Goal: Task Accomplishment & Management: Complete application form

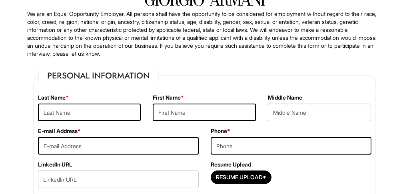
scroll to position [62, 0]
type input "[PERSON_NAME]"
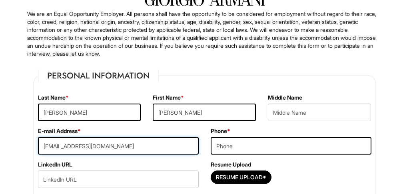
type input "[EMAIL_ADDRESS][DOMAIN_NAME]"
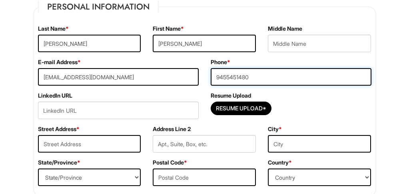
scroll to position [134, 0]
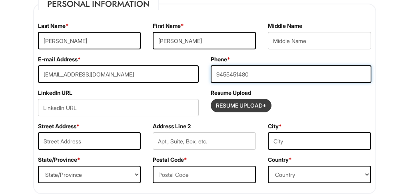
type input "9455451480"
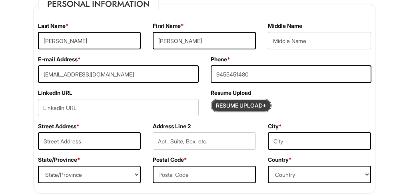
click at [249, 105] on input "Resume Upload*" at bounding box center [241, 105] width 60 height 13
type input "C:\fakepath\[PERSON_NAME] 2025 Resume*.pdf"
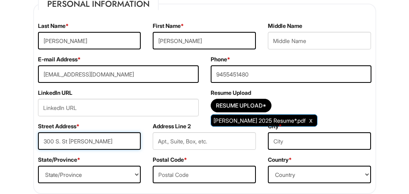
type input "300 S. St [PERSON_NAME]"
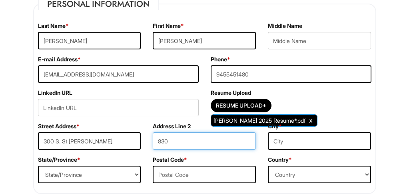
type input "830"
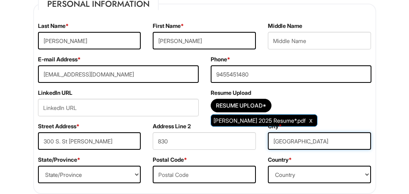
type input "[GEOGRAPHIC_DATA]"
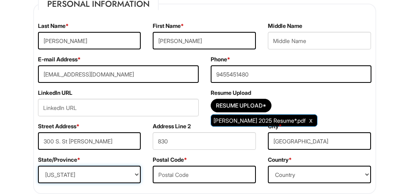
select select "[GEOGRAPHIC_DATA]"
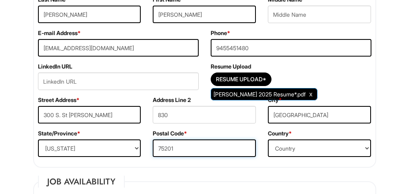
scroll to position [165, 0]
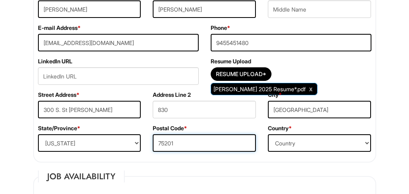
type input "75201"
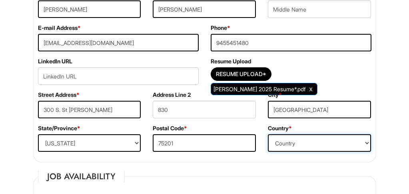
select select "[GEOGRAPHIC_DATA]"
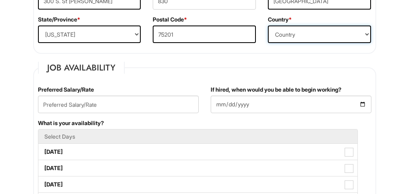
scroll to position [282, 0]
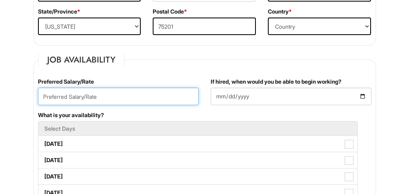
click at [122, 98] on input "text" at bounding box center [118, 97] width 161 height 18
type input "17"
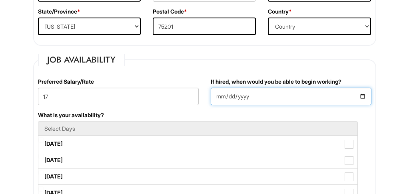
click at [230, 94] on input "If hired, when would you be able to begin working?" at bounding box center [290, 97] width 161 height 18
type input "[DATE]"
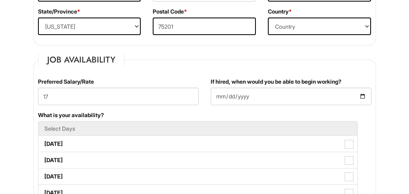
click at [294, 113] on div "What is your availability? Select Days [DATE] [DATE] [DATE] [DATE] [DATE] [DATE…" at bounding box center [204, 184] width 345 height 147
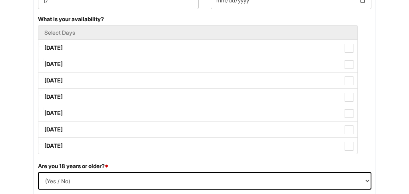
scroll to position [361, 0]
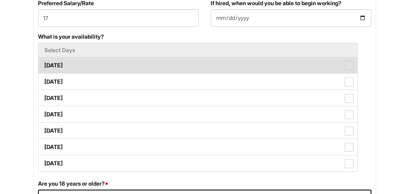
click at [349, 64] on span at bounding box center [348, 66] width 9 height 9
click at [44, 64] on Available_Monday "[DATE]" at bounding box center [40, 61] width 5 height 5
checkbox Available_Monday "true"
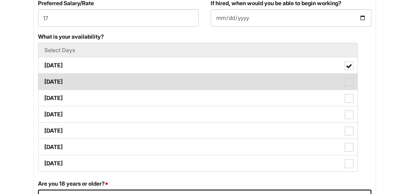
click at [347, 81] on span at bounding box center [348, 82] width 9 height 9
click at [44, 81] on Available_Tuesday "[DATE]" at bounding box center [40, 77] width 5 height 5
checkbox Available_Tuesday "true"
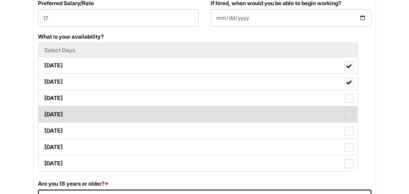
click at [347, 107] on label "[DATE]" at bounding box center [197, 115] width 319 height 16
click at [44, 108] on Available_Thursday "[DATE]" at bounding box center [40, 110] width 5 height 5
checkbox Available_Thursday "true"
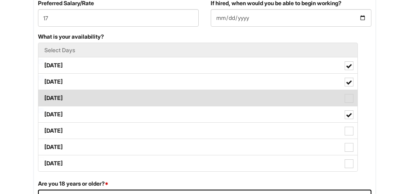
click at [349, 97] on span at bounding box center [348, 98] width 9 height 9
click at [44, 97] on Available_Wednesday "[DATE]" at bounding box center [40, 94] width 5 height 5
checkbox Available_Wednesday "true"
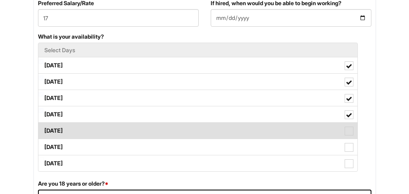
click at [348, 131] on span at bounding box center [348, 131] width 9 height 9
click at [44, 130] on Available_Friday "[DATE]" at bounding box center [40, 127] width 5 height 5
checkbox Available_Friday "true"
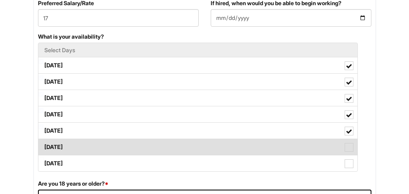
click at [344, 148] on span at bounding box center [348, 147] width 9 height 9
click at [44, 146] on Available_Saturday "[DATE]" at bounding box center [40, 143] width 5 height 5
checkbox Available_Saturday "true"
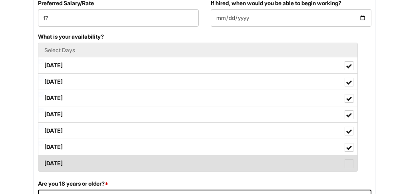
click at [348, 161] on span at bounding box center [348, 164] width 9 height 9
click at [44, 161] on Available_Sunday "[DATE]" at bounding box center [40, 159] width 5 height 5
checkbox Available_Sunday "true"
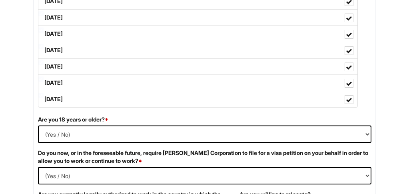
scroll to position [427, 0]
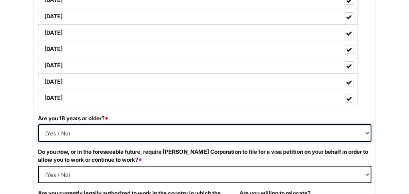
select select "Yes"
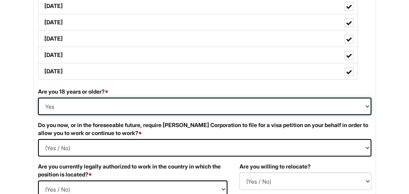
scroll to position [454, 0]
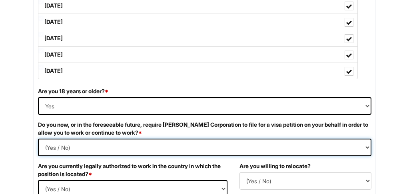
select Required "No"
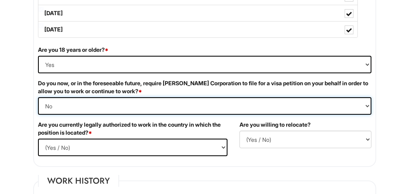
scroll to position [497, 0]
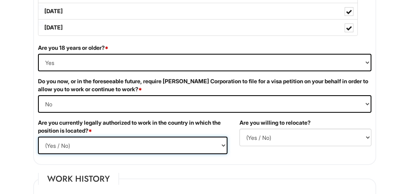
select select "Yes"
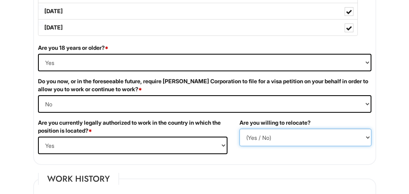
select select "Y"
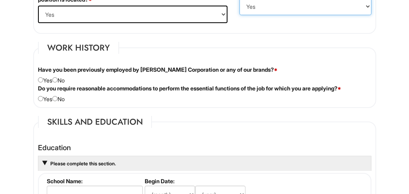
scroll to position [629, 0]
click at [57, 81] on input "radio" at bounding box center [54, 79] width 5 height 5
radio input "true"
click at [57, 99] on input "radio" at bounding box center [54, 98] width 5 height 5
radio input "true"
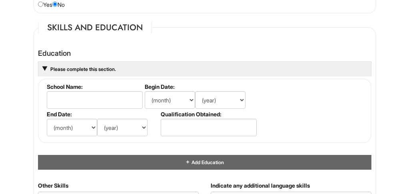
scroll to position [723, 0]
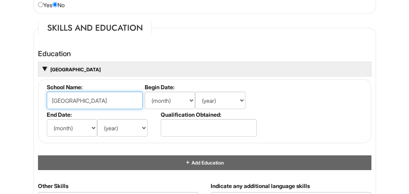
type input "[GEOGRAPHIC_DATA]"
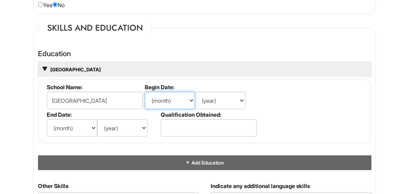
select select "9"
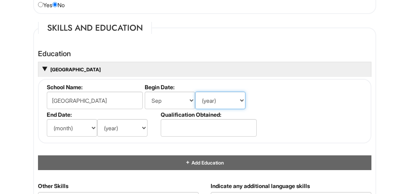
select select "2011"
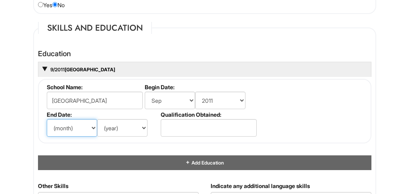
select select "8"
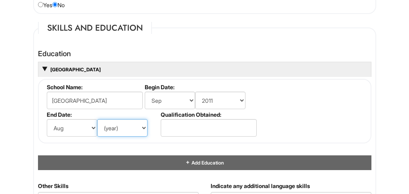
select select "2014"
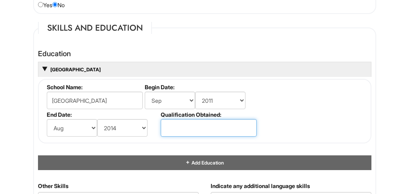
click at [175, 131] on input "text" at bounding box center [209, 128] width 96 height 18
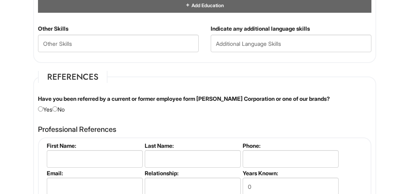
scroll to position [881, 0]
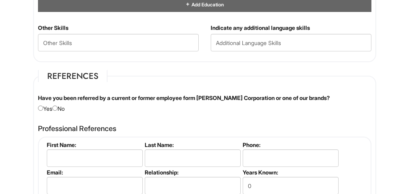
type input "Associate of Arts"
click at [60, 105] on div "Have you been referred by a current or former employee form [PERSON_NAME] Corpo…" at bounding box center [204, 103] width 345 height 19
click at [55, 107] on div "Have you been referred by a current or former employee form [PERSON_NAME] Corpo…" at bounding box center [204, 103] width 345 height 19
click at [58, 106] on input "radio" at bounding box center [54, 108] width 5 height 5
radio input "true"
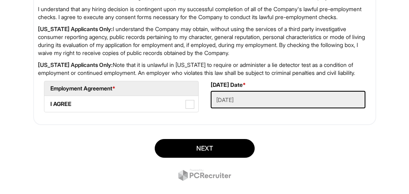
scroll to position [1352, 0]
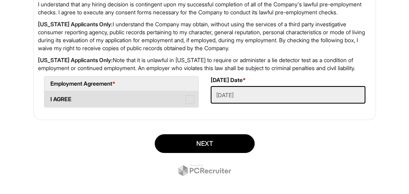
click at [188, 104] on span at bounding box center [189, 99] width 9 height 9
click at [50, 98] on AGREE "I AGREE" at bounding box center [46, 95] width 5 height 5
checkbox AGREE "true"
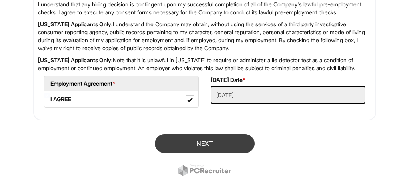
click at [204, 153] on button "Next" at bounding box center [205, 144] width 100 height 19
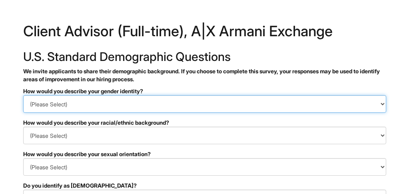
select select "Man"
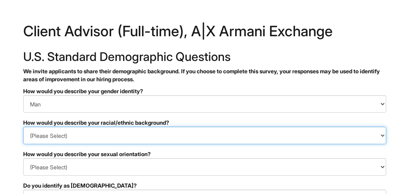
select select "White or European"
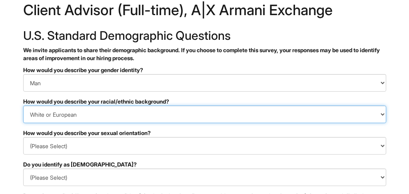
scroll to position [31, 0]
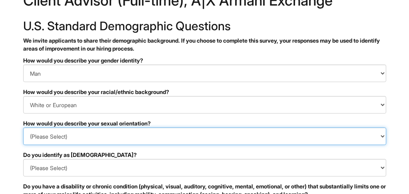
select select "I don't wish to answer"
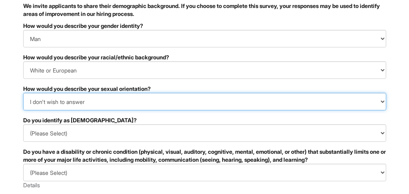
scroll to position [66, 0]
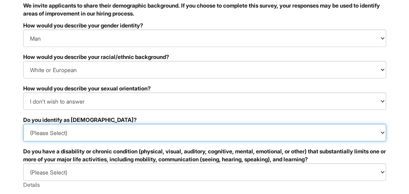
select select "No"
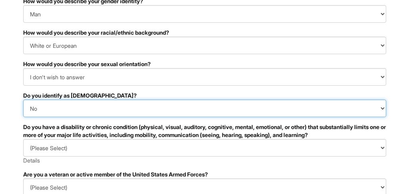
scroll to position [91, 0]
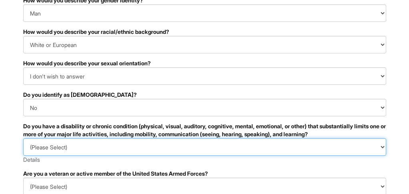
select select "NO, I DON'T HAVE A DISABILITY"
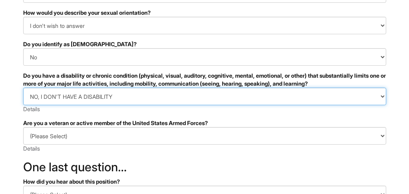
scroll to position [141, 0]
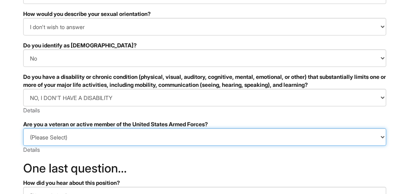
select select "I AM NOT A PROTECTED VETERAN"
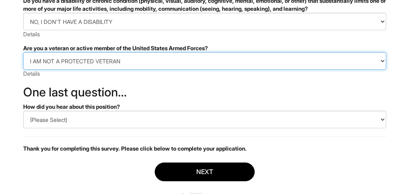
scroll to position [217, 0]
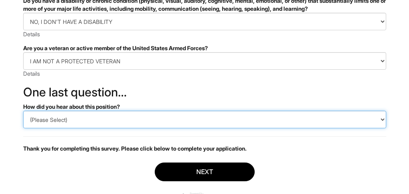
select select "LinkedIn"
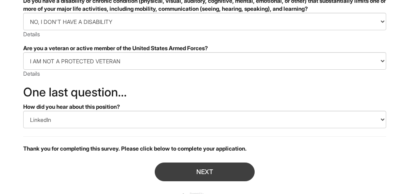
click at [181, 177] on button "Next" at bounding box center [205, 172] width 100 height 19
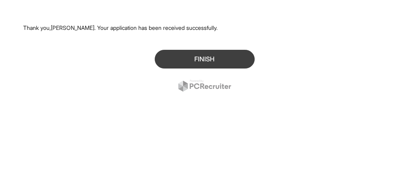
click at [199, 58] on button "Finish" at bounding box center [205, 59] width 100 height 19
